Goal: Contribute content: Contribute content

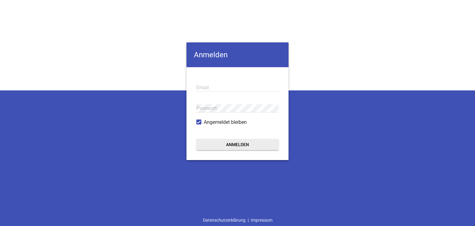
type input "kai.christiansen@srb-landtechnik.de"
click at [219, 145] on button "Anmelden" at bounding box center [238, 144] width 82 height 11
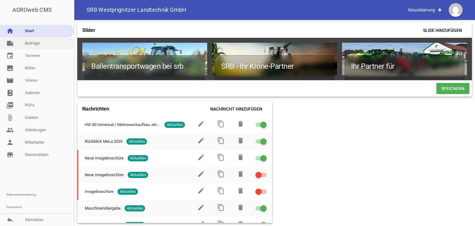
click at [34, 43] on link "note Beiträge" at bounding box center [37, 43] width 74 height 12
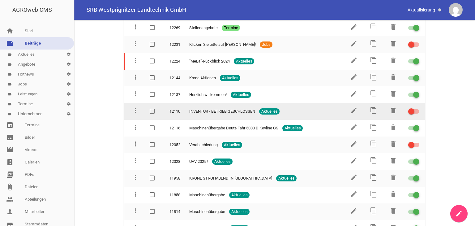
scroll to position [1424, 0]
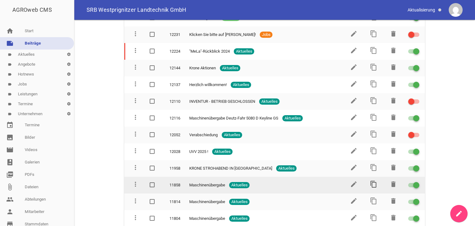
click at [372, 180] on icon "content_copy" at bounding box center [373, 183] width 7 height 7
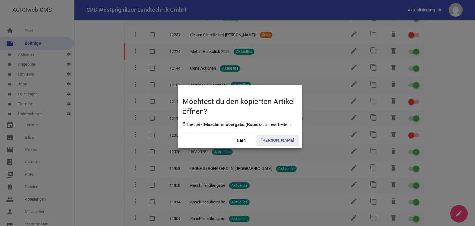
click at [285, 140] on span "Ja" at bounding box center [278, 140] width 43 height 11
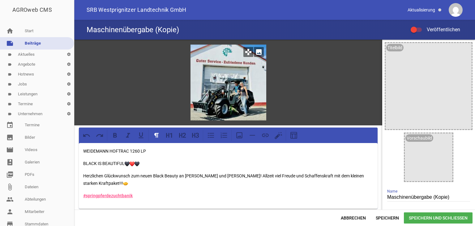
click at [239, 94] on div at bounding box center [229, 83] width 76 height 76
click at [447, 197] on input "Maschinenübergabe (Kopie)" at bounding box center [428, 197] width 83 height 8
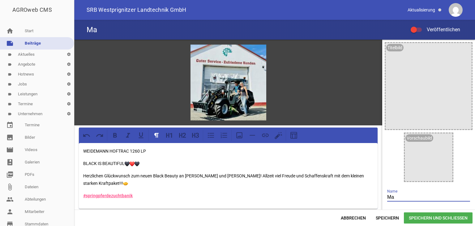
type input "M"
type input "18 Tonnen Dreiseitenkipper"
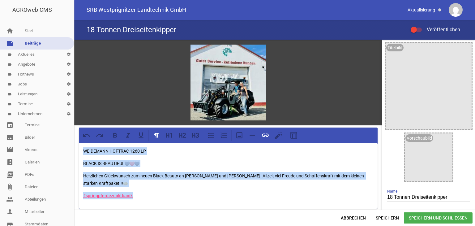
drag, startPoint x: 83, startPoint y: 149, endPoint x: 139, endPoint y: 199, distance: 74.7
click at [139, 199] on div "WEIDEMANN HOFTRAC 1260 LP BLACK IS BEAUTIFUL Herzlichen Glückwunsch zum neuen B…" at bounding box center [228, 176] width 299 height 66
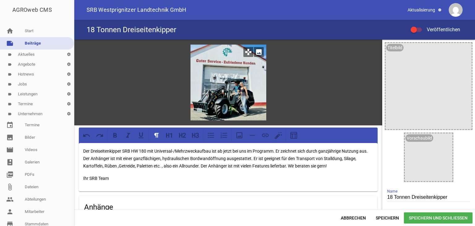
click at [258, 52] on icon "image" at bounding box center [259, 52] width 10 height 10
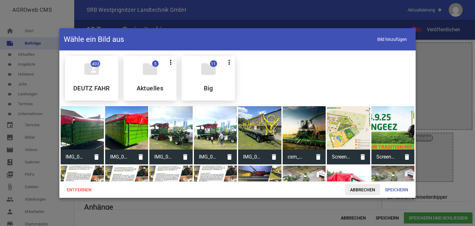
click at [366, 189] on span "Abbrechen" at bounding box center [362, 189] width 35 height 11
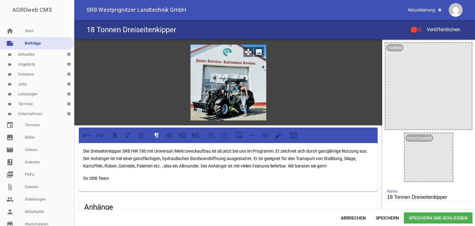
click at [258, 51] on icon "image" at bounding box center [259, 52] width 10 height 10
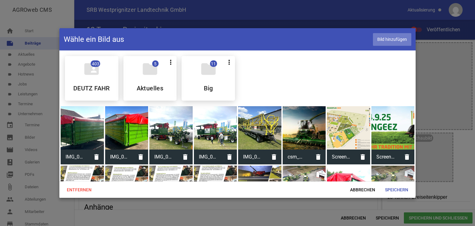
click at [380, 39] on span "Bild hinzufügen" at bounding box center [392, 39] width 38 height 13
click at [400, 190] on span "Speichern" at bounding box center [396, 189] width 33 height 11
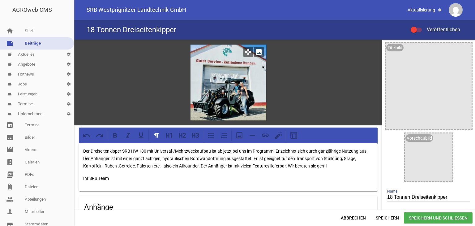
click at [257, 53] on icon "image" at bounding box center [259, 52] width 10 height 10
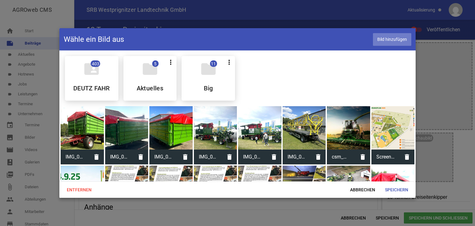
click at [395, 40] on span "Bild hinzufügen" at bounding box center [392, 39] width 38 height 13
click at [391, 191] on span "Speichern" at bounding box center [396, 189] width 33 height 11
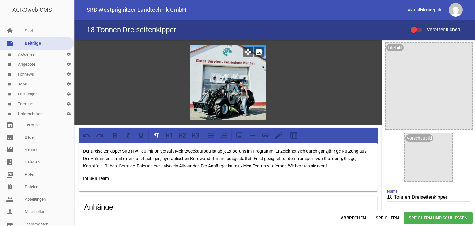
click at [257, 53] on icon "image" at bounding box center [259, 52] width 10 height 10
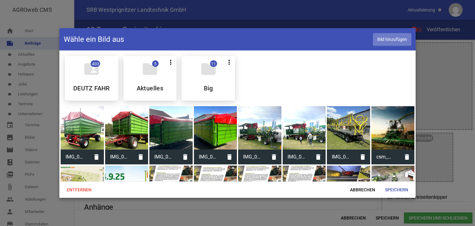
click at [388, 40] on span "Bild hinzufügen" at bounding box center [392, 39] width 38 height 13
click at [393, 188] on span "Speichern" at bounding box center [396, 189] width 33 height 11
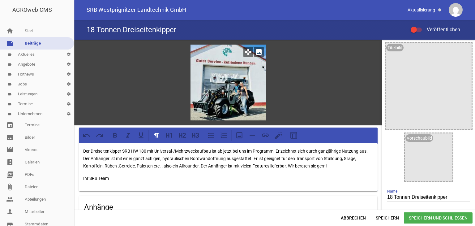
click at [259, 50] on icon "image" at bounding box center [259, 52] width 10 height 10
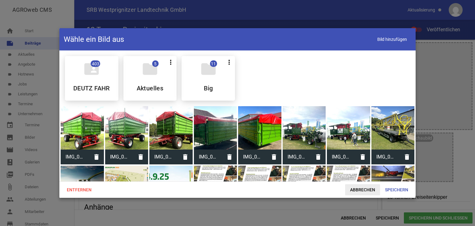
click at [361, 188] on span "Abbrechen" at bounding box center [362, 189] width 35 height 11
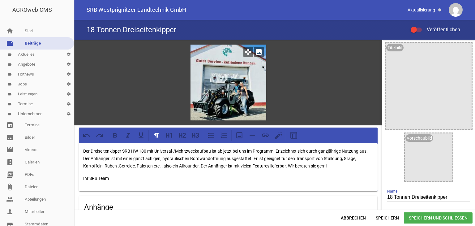
click at [258, 52] on icon "image" at bounding box center [259, 52] width 10 height 10
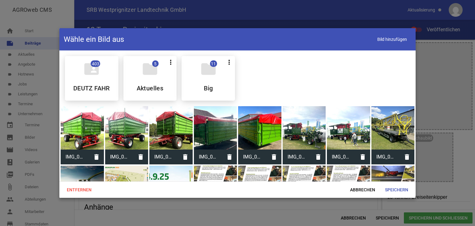
click at [164, 136] on div at bounding box center [170, 127] width 43 height 43
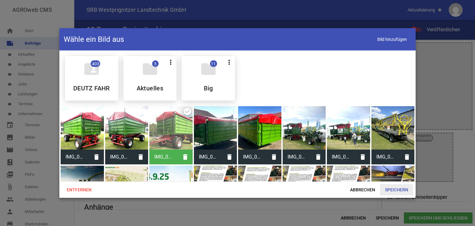
click at [390, 187] on span "Speichern" at bounding box center [396, 189] width 33 height 11
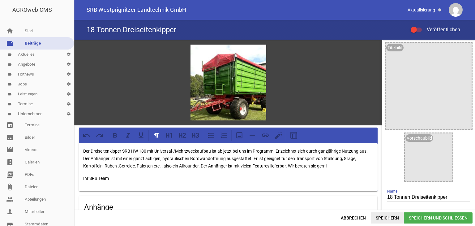
click at [385, 218] on span "Speichern" at bounding box center [387, 217] width 33 height 11
click at [416, 30] on div at bounding box center [414, 30] width 6 height 6
click at [420, 26] on input "Veröffentlichen" at bounding box center [420, 26] width 0 height 0
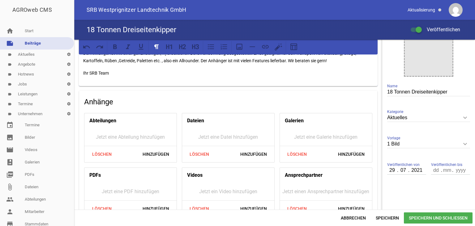
scroll to position [119, 0]
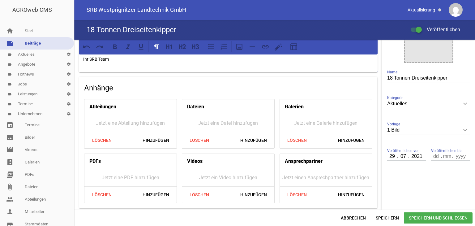
click at [420, 155] on input "2021" at bounding box center [416, 156] width 15 height 8
click at [403, 156] on input "07" at bounding box center [403, 156] width 11 height 8
click at [391, 156] on input "29" at bounding box center [392, 156] width 11 height 8
click at [462, 130] on icon "keyboard_arrow_down" at bounding box center [466, 130] width 10 height 10
click at [462, 130] on input "1 Bild" at bounding box center [428, 130] width 83 height 8
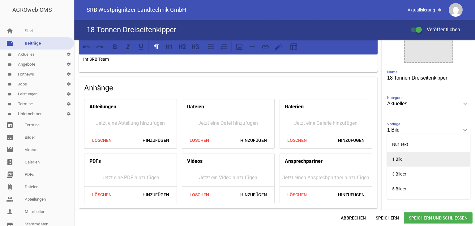
click at [402, 160] on li "1 Bild" at bounding box center [428, 159] width 83 height 15
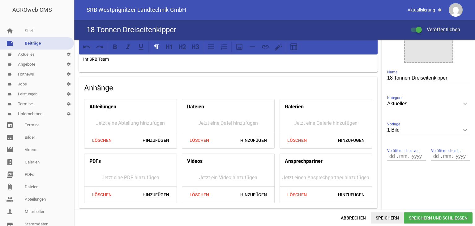
click at [385, 217] on span "Speichern" at bounding box center [387, 217] width 33 height 11
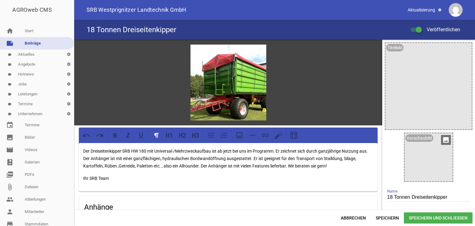
click at [444, 140] on icon "image" at bounding box center [446, 140] width 10 height 10
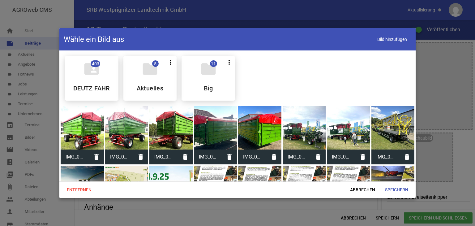
click at [80, 128] on div at bounding box center [82, 127] width 43 height 43
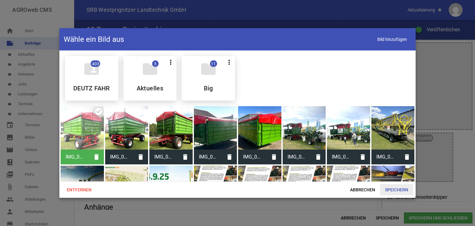
click at [397, 188] on span "Speichern" at bounding box center [396, 189] width 33 height 11
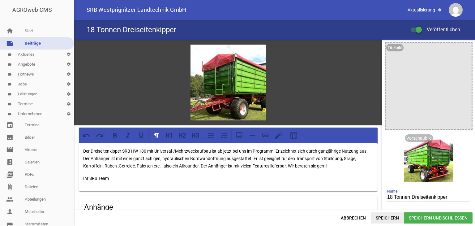
click at [384, 219] on span "Speichern" at bounding box center [387, 217] width 33 height 11
click at [423, 140] on icon "delete" at bounding box center [425, 140] width 10 height 10
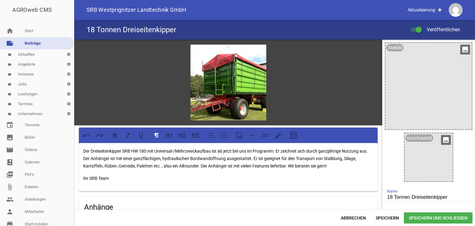
click at [462, 49] on icon "image" at bounding box center [466, 50] width 10 height 10
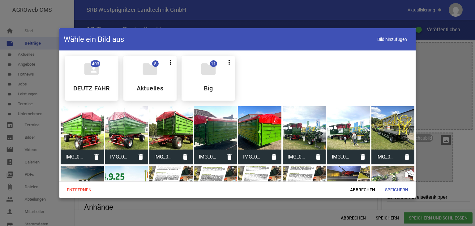
click at [89, 131] on div at bounding box center [82, 127] width 43 height 43
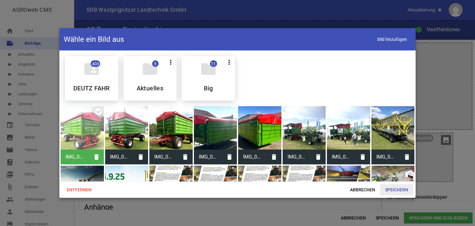
click at [396, 186] on span "Speichern" at bounding box center [396, 189] width 33 height 11
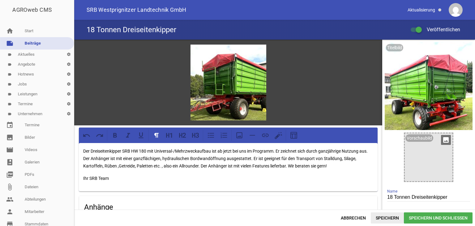
click at [380, 216] on span "Speichern" at bounding box center [387, 217] width 33 height 11
click at [442, 49] on icon "delete" at bounding box center [444, 50] width 10 height 10
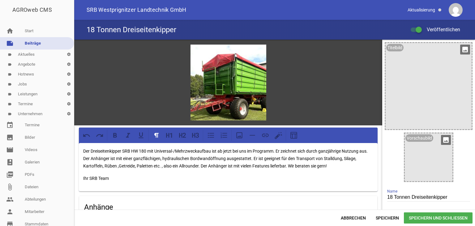
click at [444, 140] on icon "image" at bounding box center [446, 140] width 10 height 10
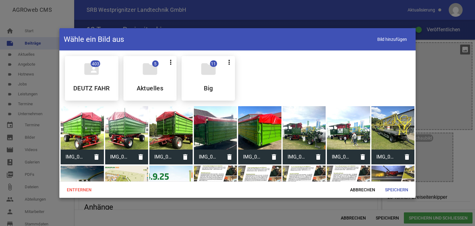
click at [86, 138] on div at bounding box center [82, 127] width 43 height 43
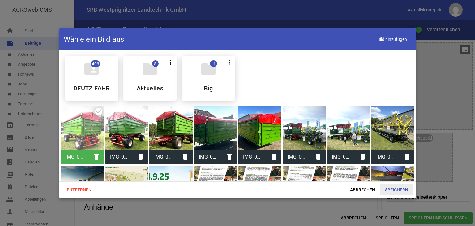
click at [399, 189] on span "Speichern" at bounding box center [396, 189] width 33 height 11
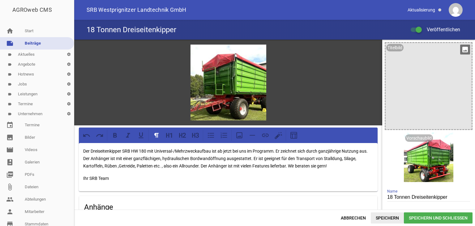
click at [384, 217] on span "Speichern" at bounding box center [387, 217] width 33 height 11
click at [421, 139] on icon "delete" at bounding box center [425, 140] width 10 height 10
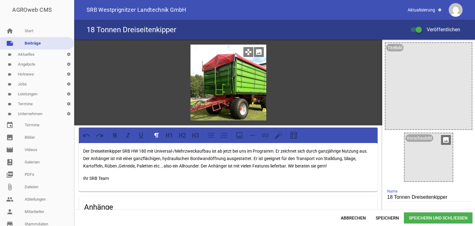
click at [259, 51] on icon "image" at bounding box center [259, 52] width 10 height 10
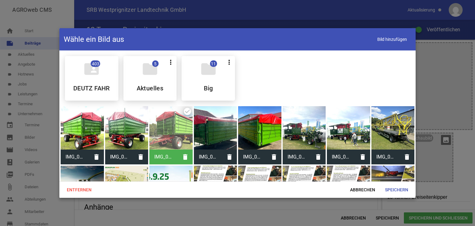
click at [84, 134] on div at bounding box center [82, 127] width 43 height 43
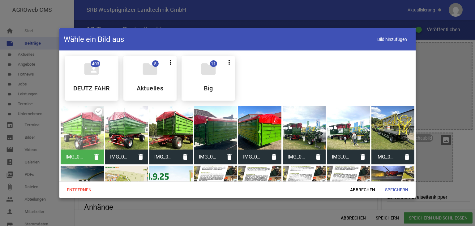
click at [383, 217] on div at bounding box center [237, 113] width 475 height 226
click at [391, 190] on span "Speichern" at bounding box center [396, 189] width 33 height 11
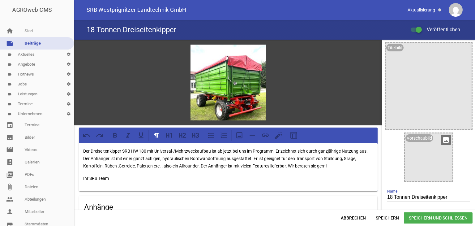
click at [443, 139] on icon "image" at bounding box center [446, 140] width 10 height 10
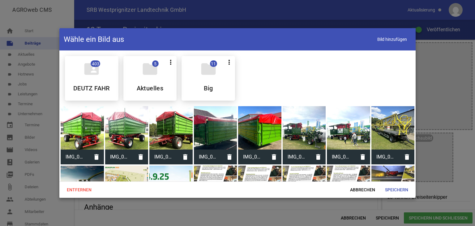
click at [168, 134] on div at bounding box center [170, 127] width 43 height 43
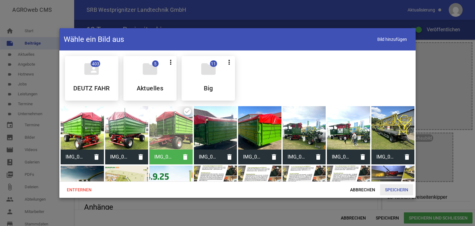
click at [395, 189] on span "Speichern" at bounding box center [396, 189] width 33 height 11
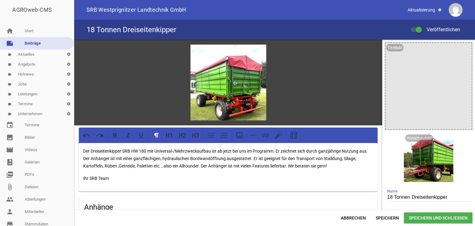
click at [383, 217] on span "Speichern" at bounding box center [387, 217] width 33 height 11
drag, startPoint x: 90, startPoint y: 149, endPoint x: 212, endPoint y: 150, distance: 122.0
click at [212, 150] on p "Der Dreiseitenkipper SRB HW 180 mit Universal-/Mehrzweckaufbau ist ab jetzt bei…" at bounding box center [228, 158] width 290 height 22
click at [115, 136] on icon at bounding box center [115, 135] width 8 height 8
drag, startPoint x: 323, startPoint y: 149, endPoint x: 366, endPoint y: 150, distance: 43.3
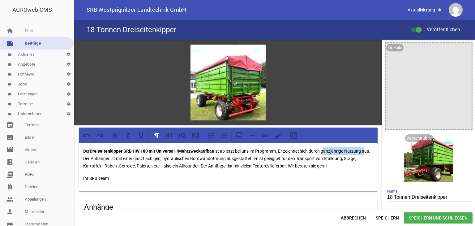
click at [366, 150] on p "Der Dreiseitenkipper SRB HW 180 mit Universal-/Mehrzweckaufbau ist ab jetzt bei…" at bounding box center [228, 158] width 290 height 22
click at [115, 135] on icon at bounding box center [115, 135] width 8 height 8
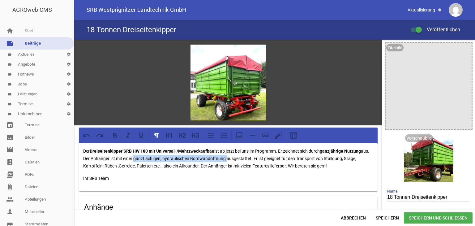
drag, startPoint x: 144, startPoint y: 157, endPoint x: 235, endPoint y: 160, distance: 91.3
click at [235, 160] on p "Der Dreiseitenkipper SRB HW 180 mit Universal-/Mehrzweckaufbau ist ab jetzt bei…" at bounding box center [228, 158] width 290 height 22
click at [114, 135] on icon at bounding box center [115, 135] width 4 height 5
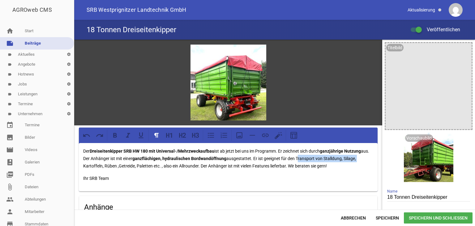
drag, startPoint x: 308, startPoint y: 156, endPoint x: 369, endPoint y: 157, distance: 60.7
click at [369, 157] on p "Der Dreiseitenkipper SRB HW 180 mit Universal-/Mehrzweckaufbau ist ab jetzt bei…" at bounding box center [228, 158] width 290 height 22
click at [115, 133] on icon at bounding box center [115, 135] width 8 height 8
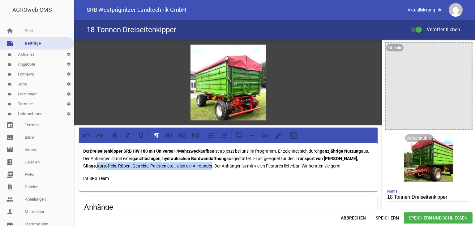
drag, startPoint x: 83, startPoint y: 164, endPoint x: 200, endPoint y: 166, distance: 116.4
click at [200, 166] on p "Der Dreiseitenkipper SRB HW 180 mit Universal-/Mehrzweckaufbau ist ab jetzt bei…" at bounding box center [228, 158] width 290 height 22
click at [115, 134] on icon at bounding box center [115, 135] width 4 height 5
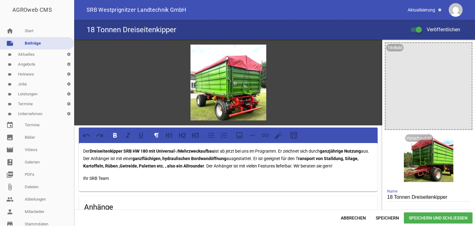
click at [205, 180] on p "Ihr SRB Team" at bounding box center [228, 178] width 290 height 7
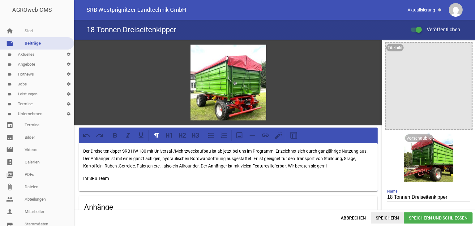
click at [381, 217] on span "Speichern" at bounding box center [387, 217] width 33 height 11
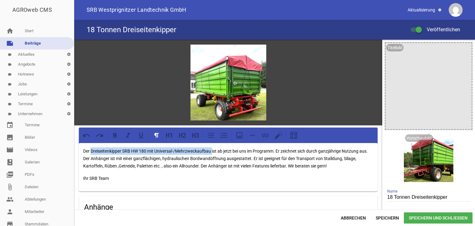
drag, startPoint x: 92, startPoint y: 149, endPoint x: 208, endPoint y: 147, distance: 116.4
click at [213, 151] on p "Der Dreiseitenkipper SRB HW 180 mit Universal-/Mehrzweckaufbau ist ab jetzt bei…" at bounding box center [228, 158] width 290 height 22
click at [115, 135] on icon at bounding box center [115, 135] width 8 height 8
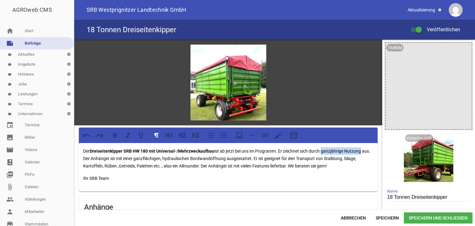
drag, startPoint x: 324, startPoint y: 151, endPoint x: 329, endPoint y: 142, distance: 10.8
click at [362, 151] on p "Der Dreiseitenkipper SRB HW 180 mit Universal-/Mehrzweckaufbau ist ab jetzt bei…" at bounding box center [228, 158] width 290 height 22
click at [115, 134] on icon at bounding box center [115, 135] width 4 height 5
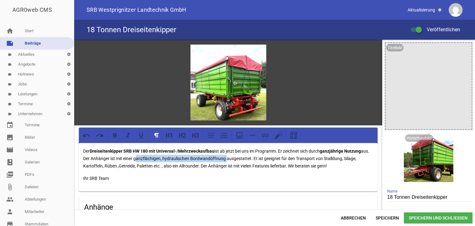
drag, startPoint x: 144, startPoint y: 157, endPoint x: 154, endPoint y: 146, distance: 15.3
click at [233, 159] on p "Der Dreiseitenkipper SRB HW 180 mit Universal-/Mehrzweckaufbau ist ab jetzt bei…" at bounding box center [228, 158] width 290 height 22
click at [116, 135] on icon at bounding box center [115, 135] width 4 height 5
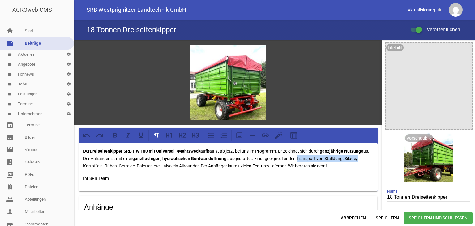
drag, startPoint x: 308, startPoint y: 158, endPoint x: 208, endPoint y: 157, distance: 100.0
click at [376, 160] on div "games image Der Dreiseitenkipper SRB HW 180 mit Universal-/Mehrzweckaufbau ist …" at bounding box center [228, 185] width 308 height 290
click at [115, 134] on icon at bounding box center [115, 135] width 4 height 5
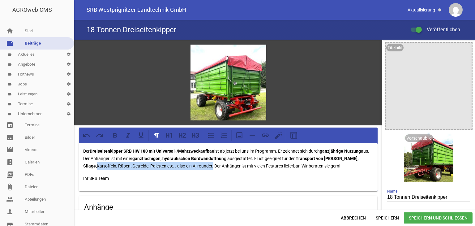
drag, startPoint x: 83, startPoint y: 165, endPoint x: 200, endPoint y: 167, distance: 117.3
click at [200, 167] on div "Der Dreiseitenkipper SRB HW 180 mit Universal-/Mehrzweckaufbau ist ab jetzt bei…" at bounding box center [228, 167] width 299 height 48
click at [115, 134] on icon at bounding box center [115, 135] width 4 height 5
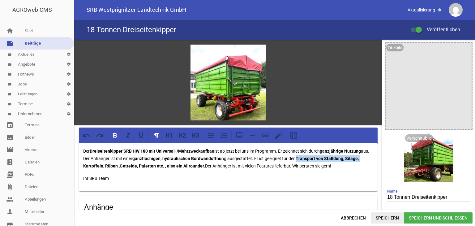
click at [394, 218] on span "Speichern" at bounding box center [387, 217] width 33 height 11
click at [385, 216] on span "Speichern" at bounding box center [387, 217] width 33 height 11
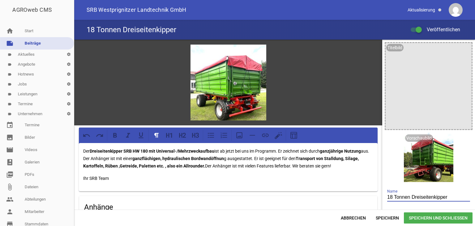
click at [445, 198] on input "18 Tonnen Dreiseitenkipper" at bounding box center [428, 197] width 83 height 8
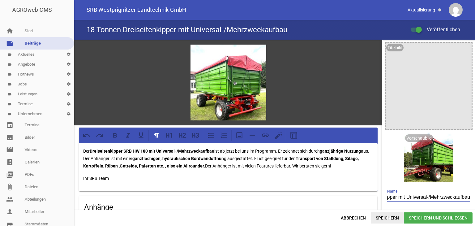
type input "18 Tonnen Dreiseitenkipper mit Universal-/Mehrzweckaufbau"
click at [377, 218] on span "Speichern" at bounding box center [387, 217] width 33 height 11
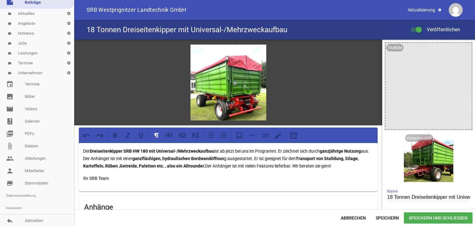
scroll to position [42, 0]
click at [32, 220] on link "reply Abmelden" at bounding box center [37, 220] width 74 height 12
